Goal: Complete application form

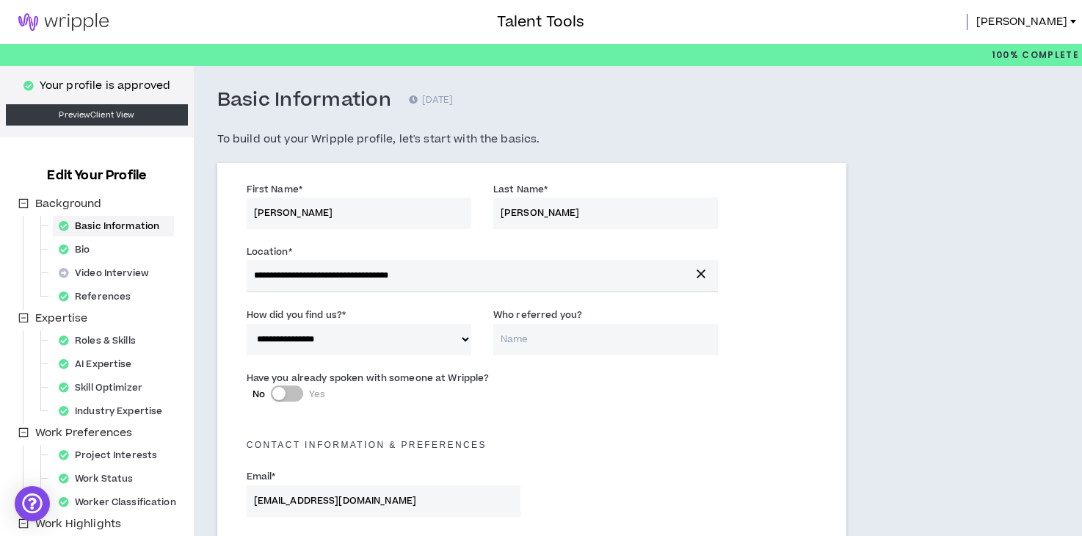
select select "*"
select select "US"
select select "*******"
select select "*"
click at [20, 18] on img at bounding box center [63, 22] width 127 height 18
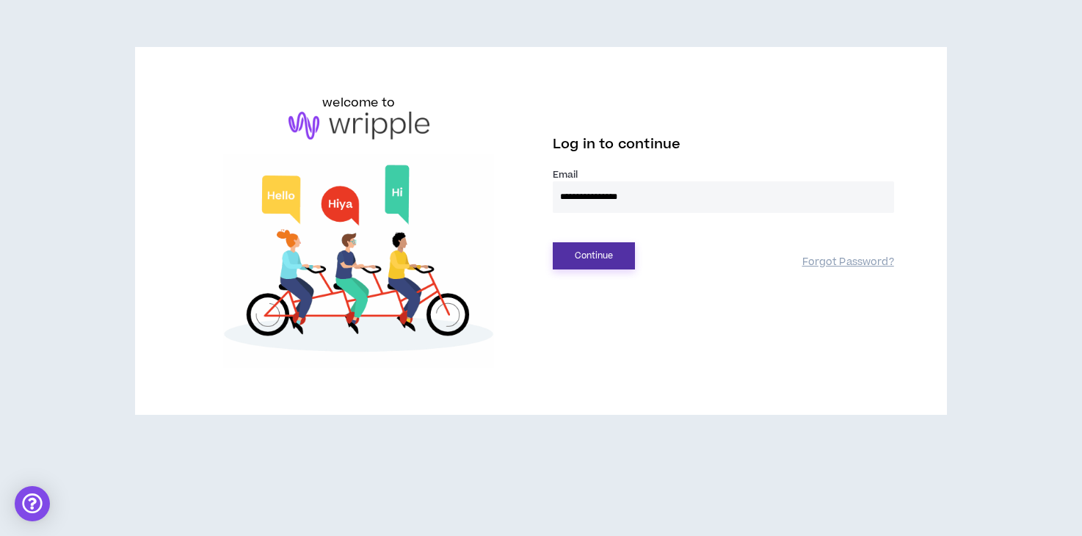
type input "**********"
click at [607, 260] on button "Continue" at bounding box center [594, 255] width 82 height 27
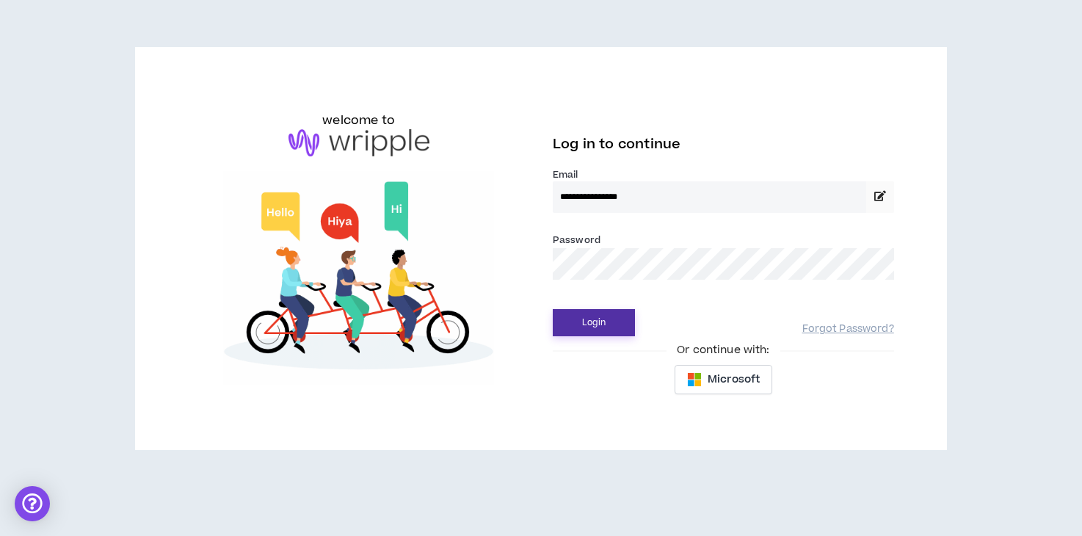
click at [595, 311] on button "Login" at bounding box center [594, 322] width 82 height 27
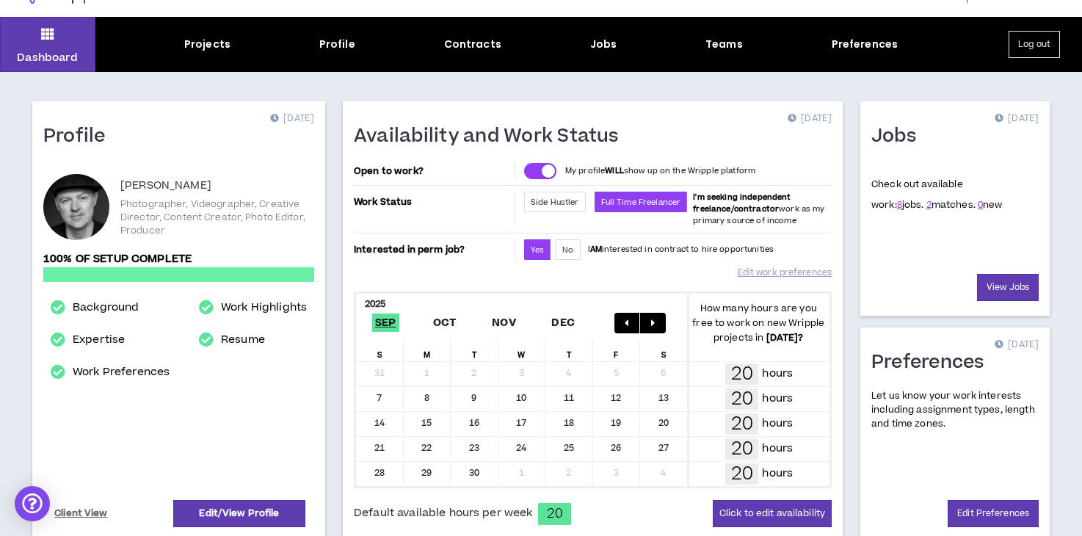
scroll to position [30, 0]
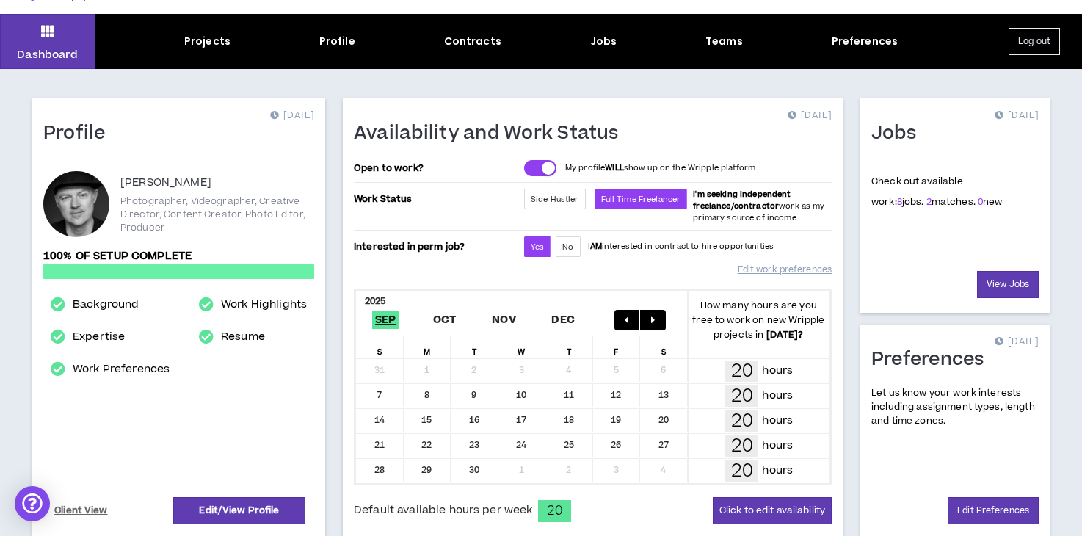
click at [897, 203] on span "8 jobs." at bounding box center [910, 201] width 27 height 13
click at [897, 204] on link "8" at bounding box center [899, 201] width 5 height 13
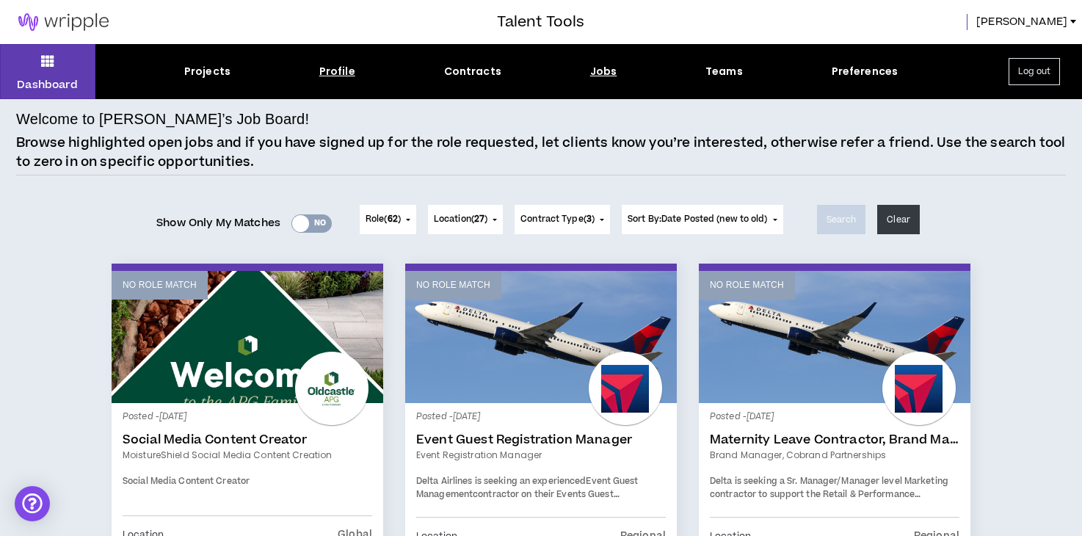
click at [341, 71] on div "Profile" at bounding box center [337, 71] width 36 height 15
select select "*"
select select "US"
select select "*******"
select select "*"
